Goal: Task Accomplishment & Management: Manage account settings

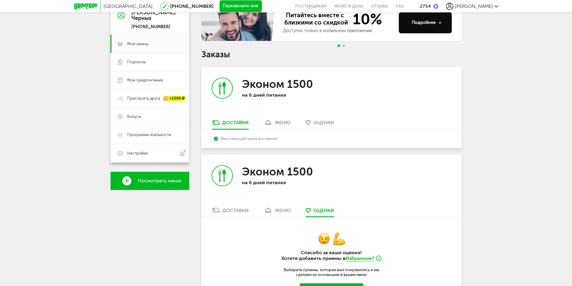
scroll to position [67, 0]
click at [232, 122] on div "Доставки" at bounding box center [235, 123] width 26 height 6
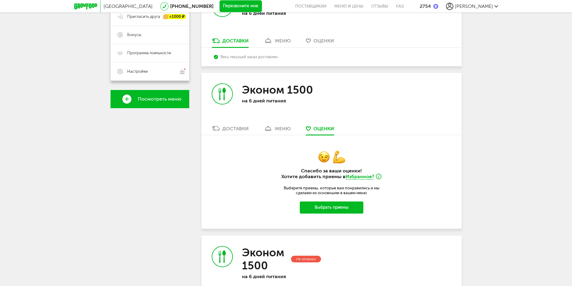
scroll to position [157, 0]
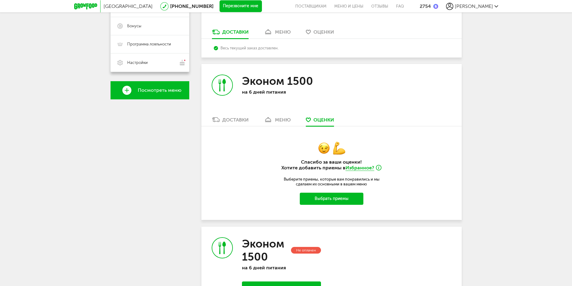
click at [315, 200] on button "Выбрать приемы" at bounding box center [332, 199] width 64 height 12
click at [320, 195] on button "Выбрать приемы" at bounding box center [332, 199] width 64 height 12
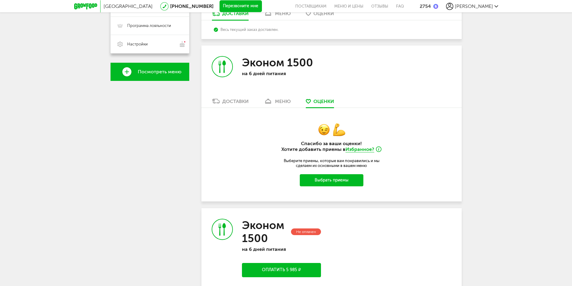
scroll to position [218, 0]
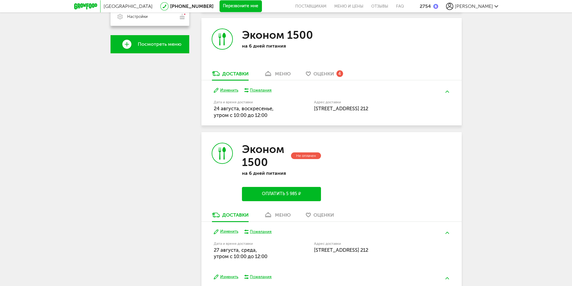
scroll to position [188, 0]
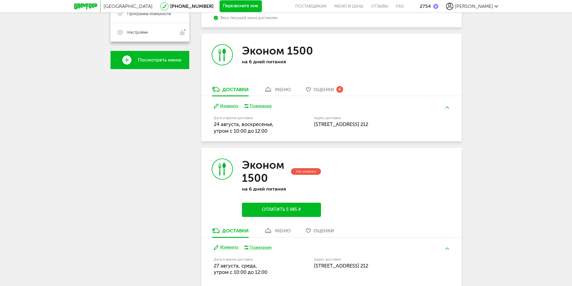
click at [319, 92] on div "Оценки 4" at bounding box center [328, 89] width 30 height 7
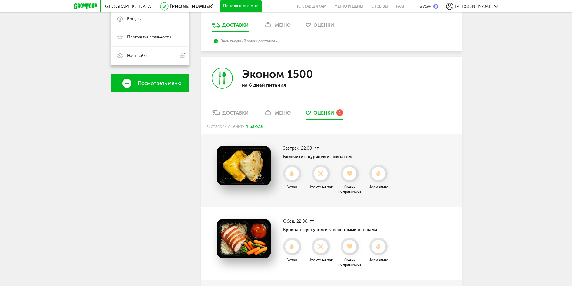
scroll to position [158, 0]
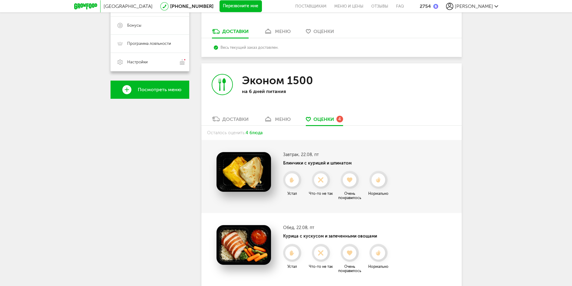
click at [285, 123] on link "меню" at bounding box center [277, 121] width 33 height 10
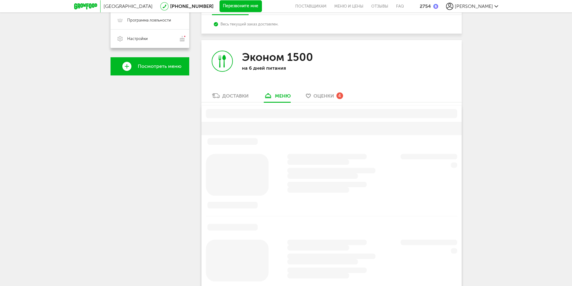
scroll to position [206, 0]
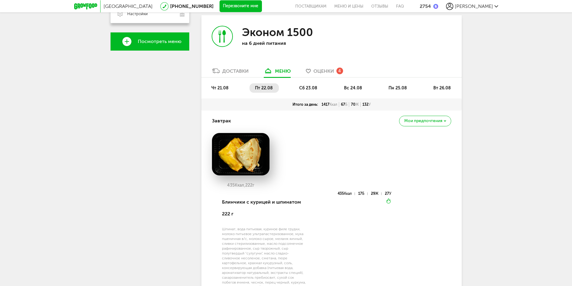
click at [308, 89] on span "сб 23.08" at bounding box center [308, 87] width 18 height 5
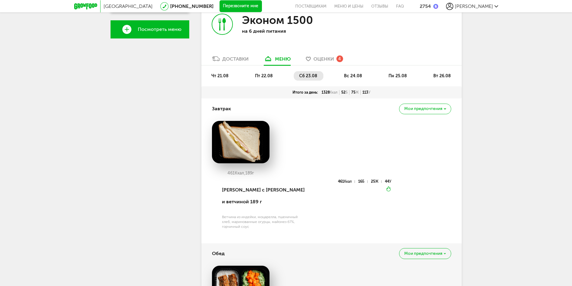
scroll to position [176, 0]
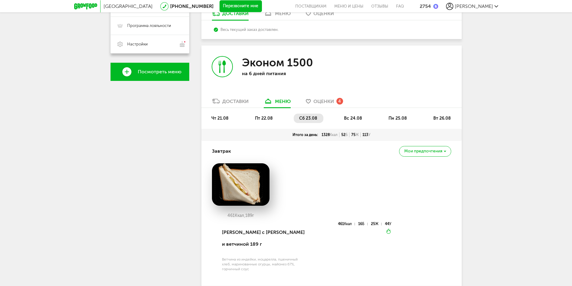
click at [352, 122] on li "вс 24.08" at bounding box center [353, 118] width 30 height 9
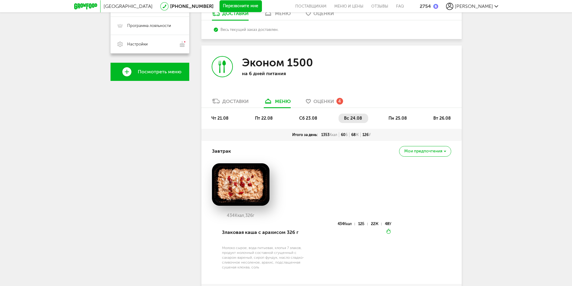
click at [393, 119] on span "пн 25.08" at bounding box center [397, 118] width 18 height 5
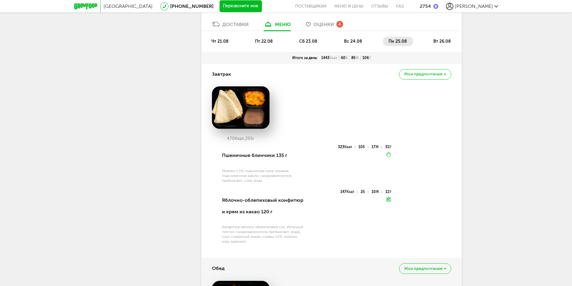
scroll to position [180, 0]
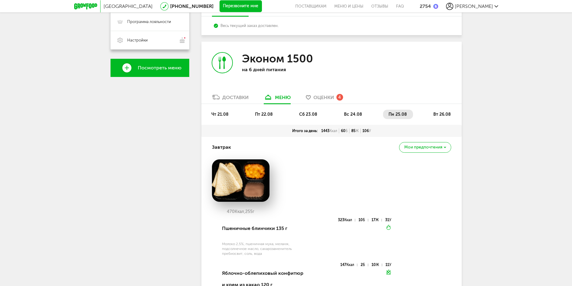
click at [442, 116] on span "вт 26.08" at bounding box center [442, 114] width 18 height 5
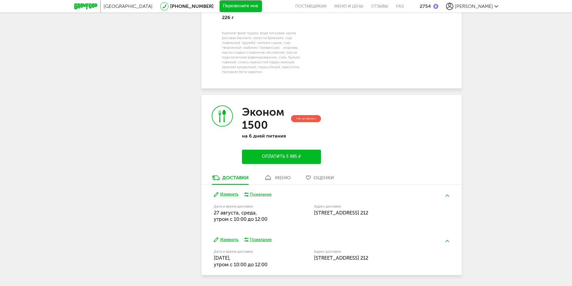
scroll to position [776, 0]
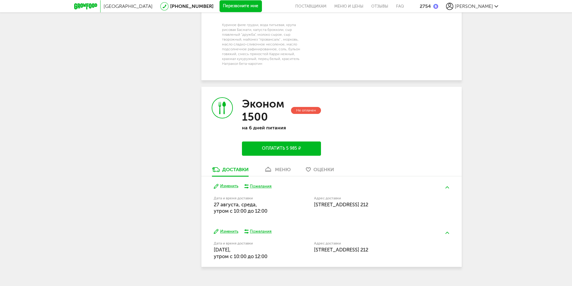
click at [280, 166] on div "меню" at bounding box center [283, 169] width 16 height 6
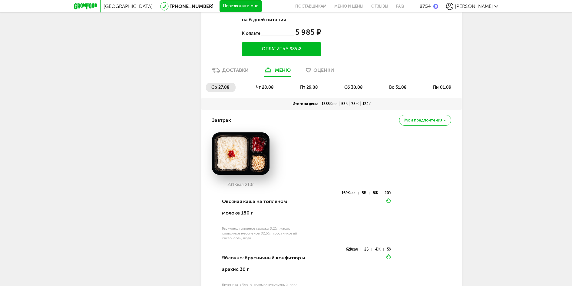
scroll to position [852, 0]
